Goal: Find specific page/section: Find specific page/section

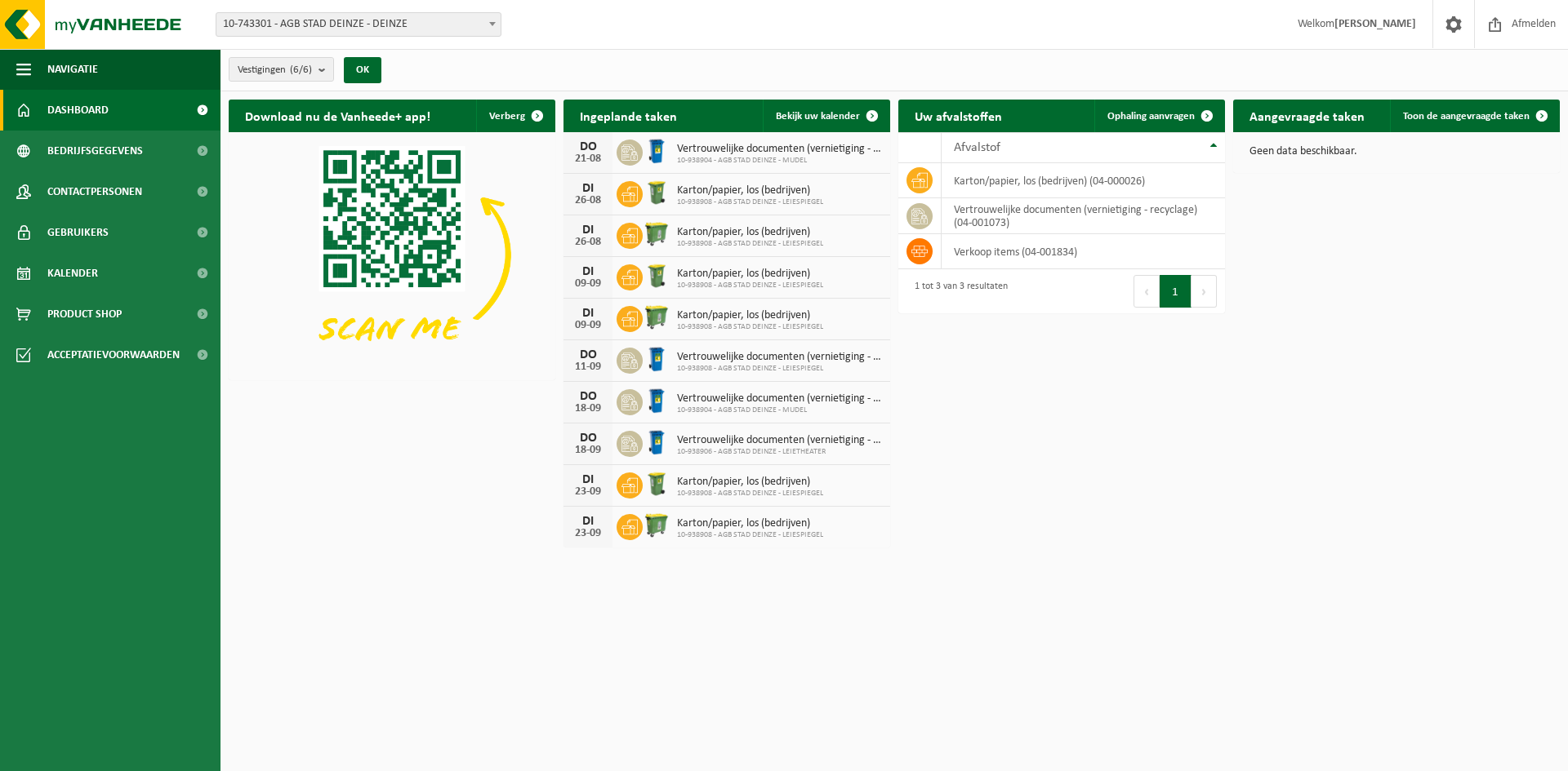
click at [438, 17] on span "10-743301 - AGB STAD DEINZE - DEINZE" at bounding box center [358, 23] width 284 height 23
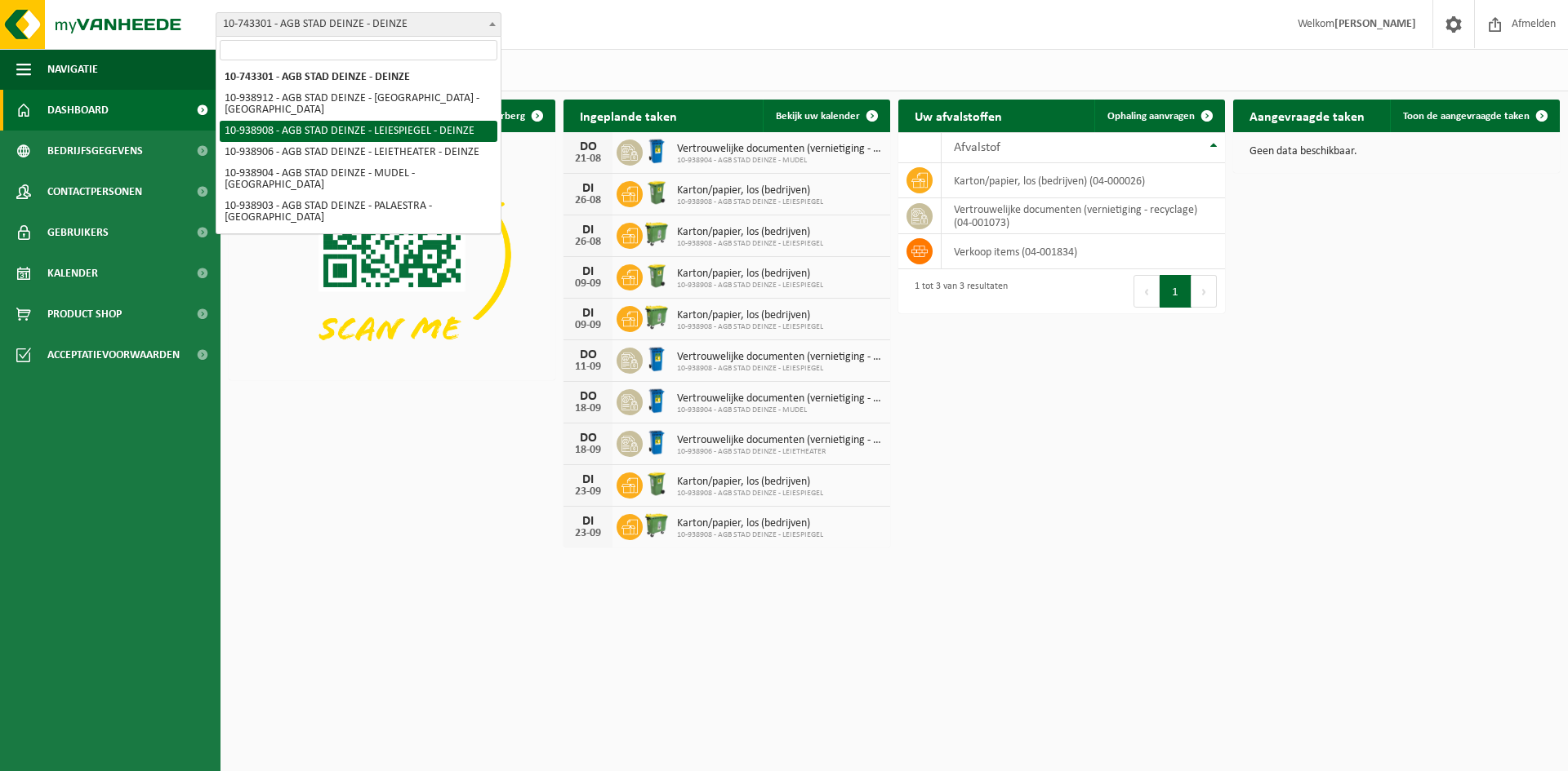
select select "138162"
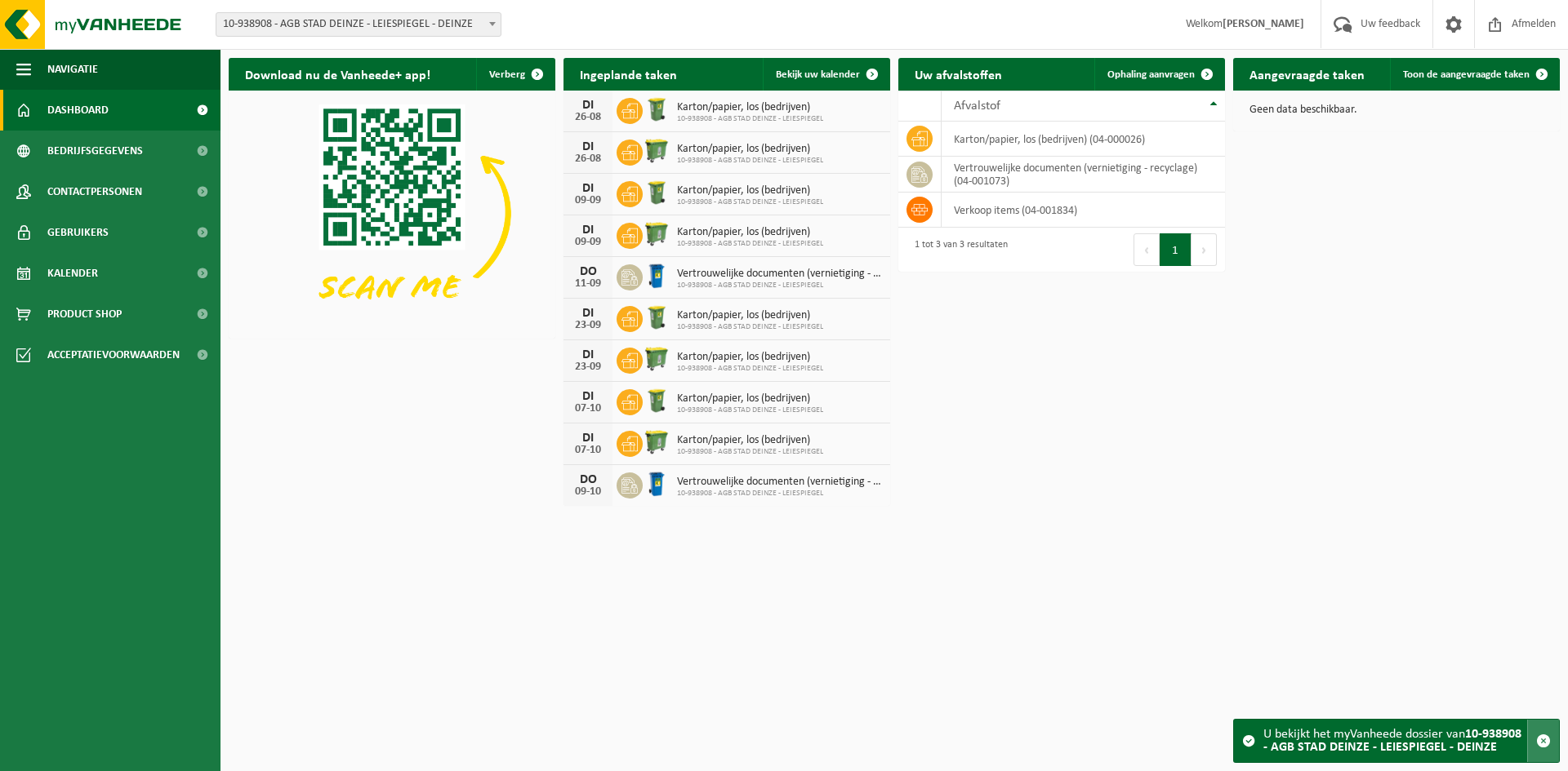
click at [1546, 745] on span "button" at bounding box center [1544, 741] width 14 height 14
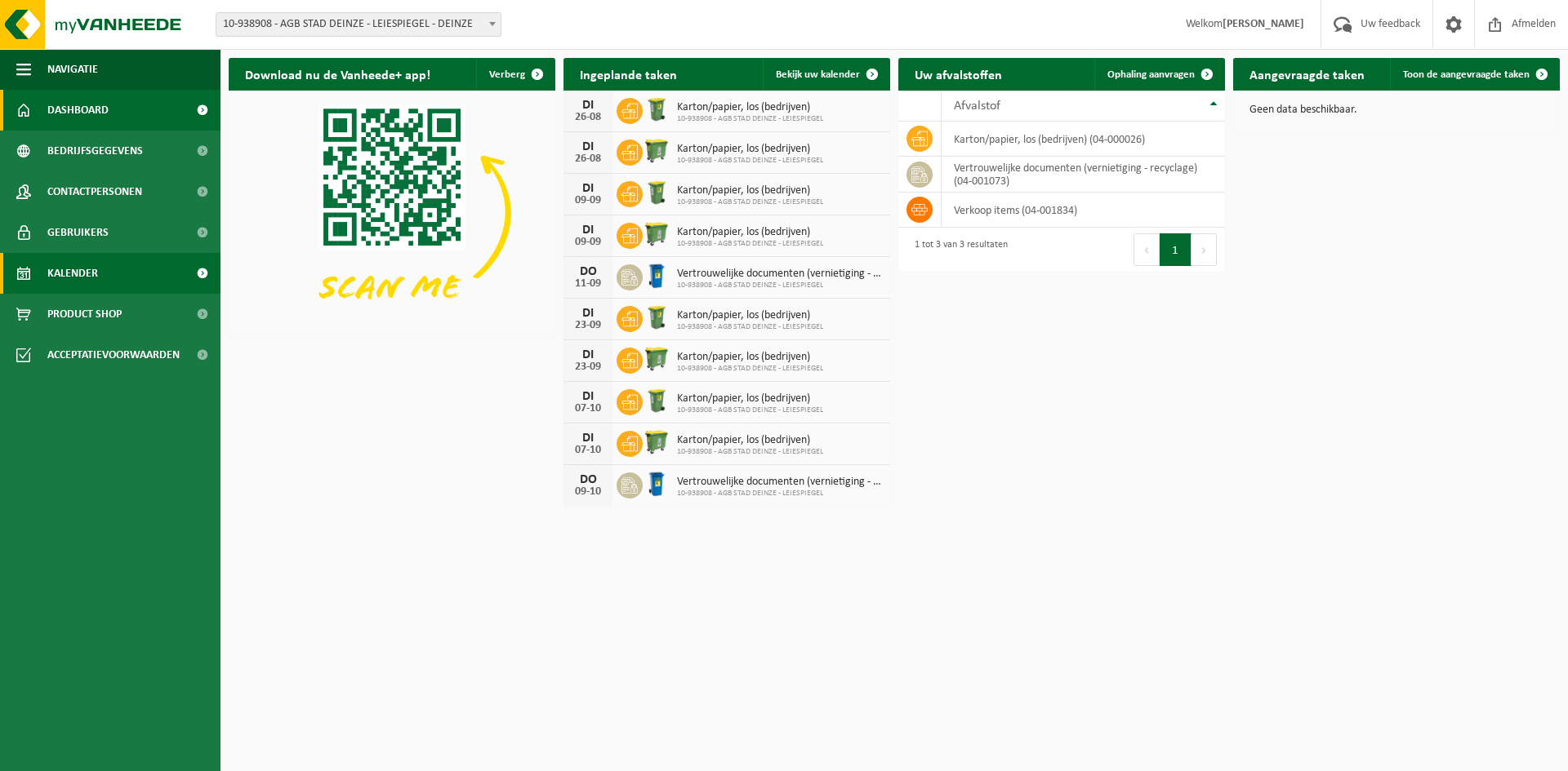
click at [127, 270] on link "Kalender" at bounding box center [110, 273] width 221 height 41
